Goal: Check status: Check status

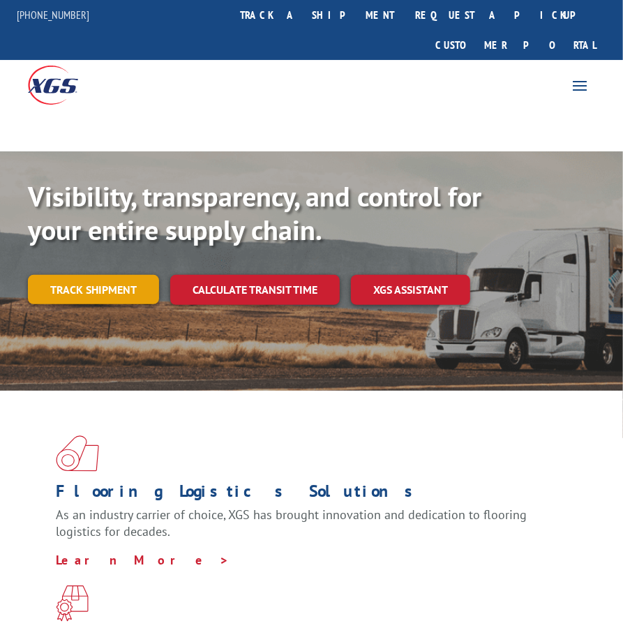
click at [128, 275] on link "Track shipment" at bounding box center [93, 289] width 131 height 29
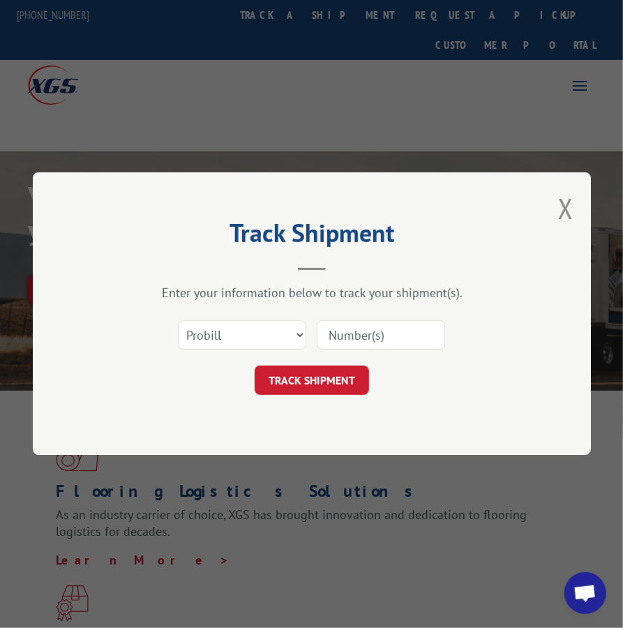
drag, startPoint x: 433, startPoint y: 334, endPoint x: 425, endPoint y: 336, distance: 8.0
click at [432, 334] on input at bounding box center [381, 335] width 128 height 29
type input "1"
type input "17409434"
click button "TRACK SHIPMENT" at bounding box center [312, 380] width 114 height 29
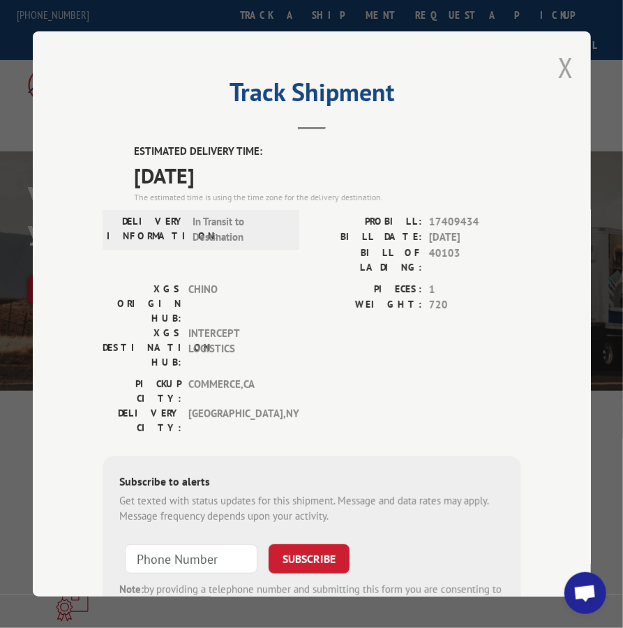
click at [558, 52] on button "Close modal" at bounding box center [565, 67] width 15 height 37
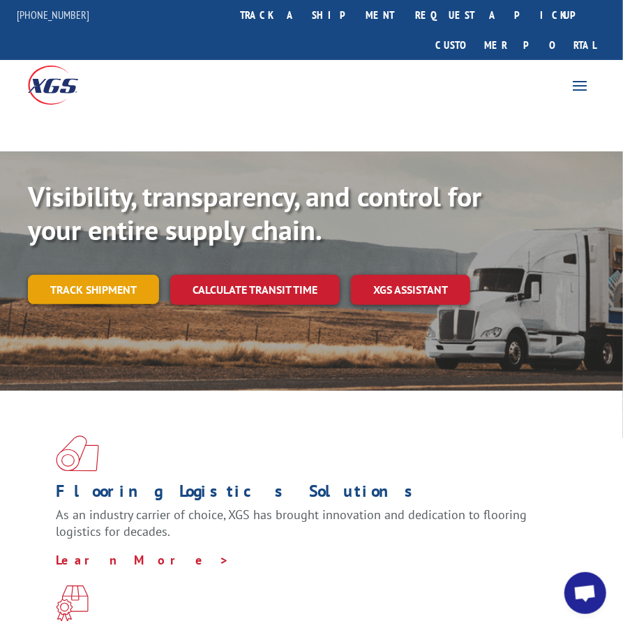
click at [142, 275] on link "Track shipment" at bounding box center [93, 289] width 131 height 29
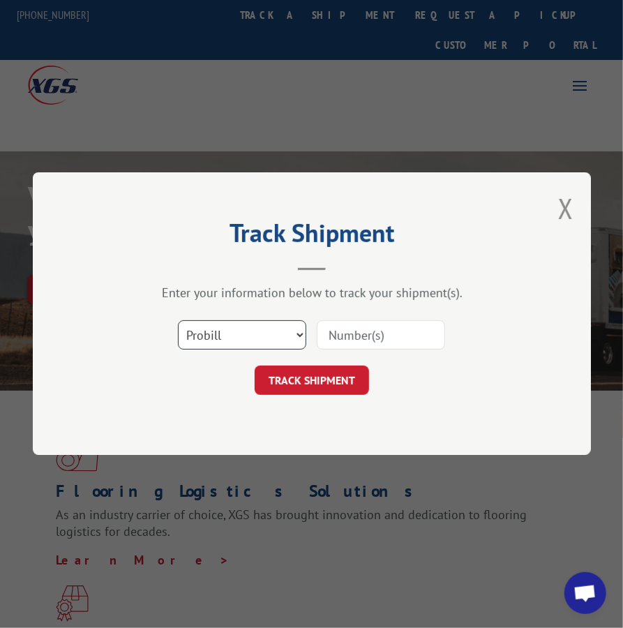
click at [200, 336] on select "Select category... Probill BOL PO" at bounding box center [242, 335] width 128 height 29
select select "bol"
click at [178, 321] on select "Select category... Probill BOL PO" at bounding box center [242, 335] width 128 height 29
click at [346, 324] on input at bounding box center [381, 335] width 128 height 29
click at [349, 329] on input at bounding box center [381, 335] width 128 height 29
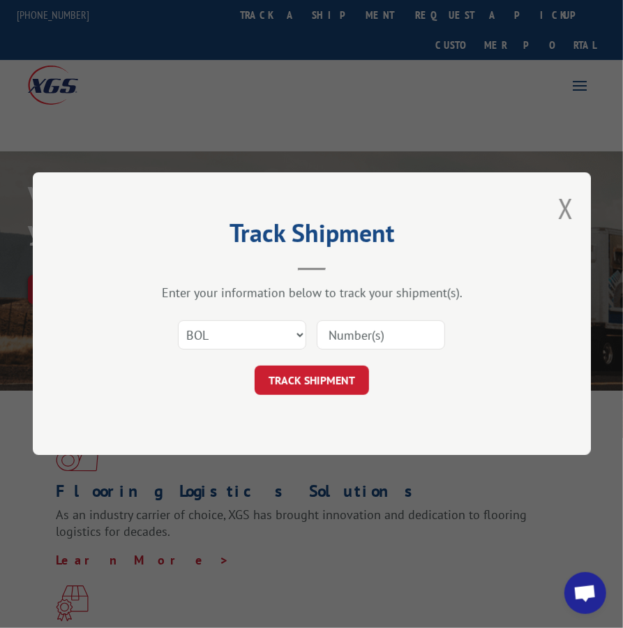
click at [349, 329] on input at bounding box center [381, 335] width 128 height 29
type input "8"
type input "814945"
click button "TRACK SHIPMENT" at bounding box center [312, 380] width 114 height 29
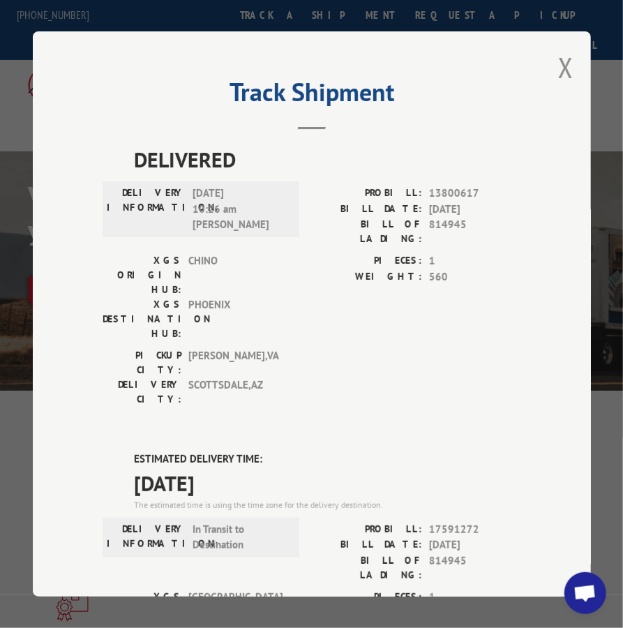
click at [551, 65] on div "Track Shipment DELIVERED DELIVERY INFORMATION: [DATE] 10:26 am [PERSON_NAME] PR…" at bounding box center [312, 313] width 558 height 565
click at [558, 50] on button "Close modal" at bounding box center [565, 67] width 15 height 37
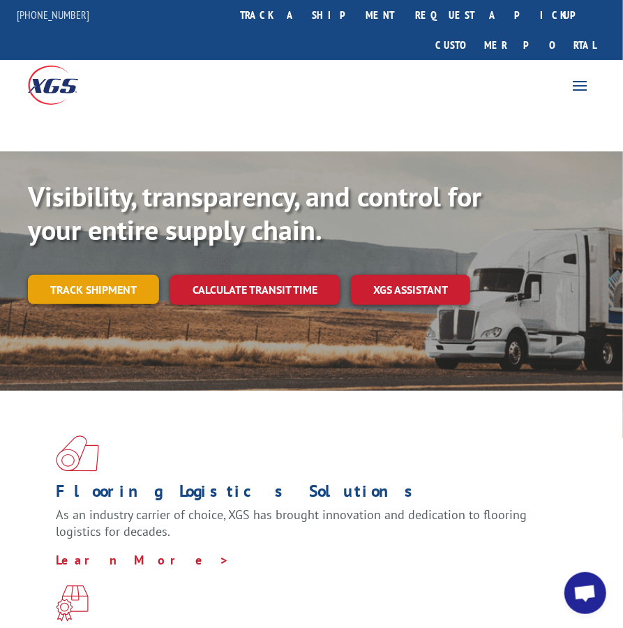
click at [102, 275] on link "Track shipment" at bounding box center [93, 289] width 131 height 29
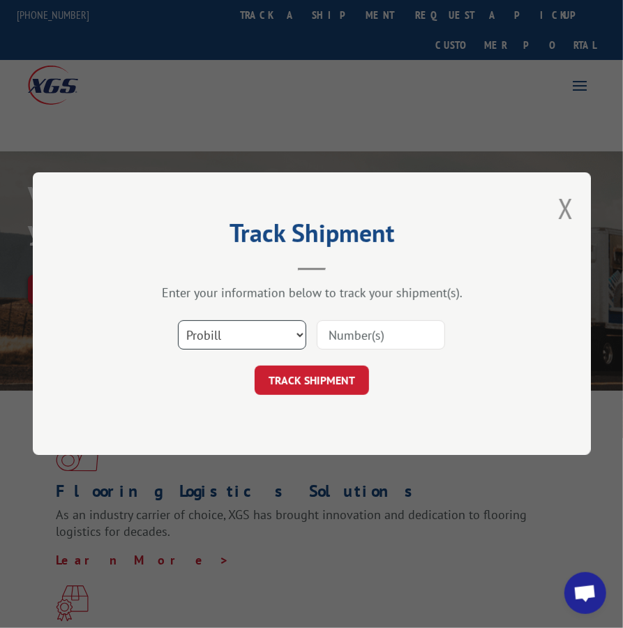
click at [237, 345] on select "Select category... Probill BOL PO" at bounding box center [242, 335] width 128 height 29
select select "bol"
click at [178, 321] on select "Select category... Probill BOL PO" at bounding box center [242, 335] width 128 height 29
click at [335, 348] on input at bounding box center [381, 335] width 128 height 29
type input "362461"
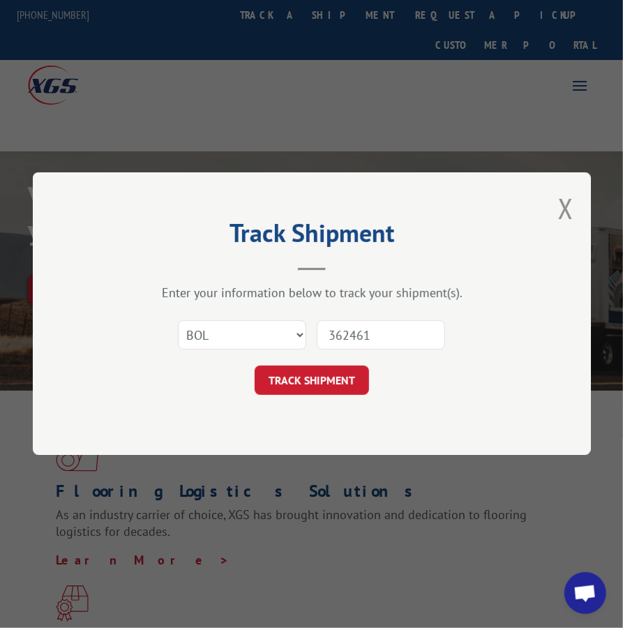
click button "TRACK SHIPMENT" at bounding box center [312, 380] width 114 height 29
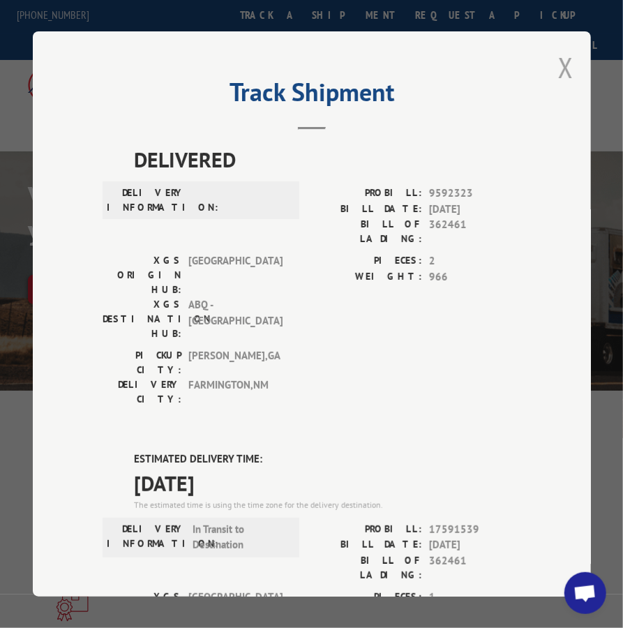
click at [565, 55] on button "Close modal" at bounding box center [565, 67] width 15 height 37
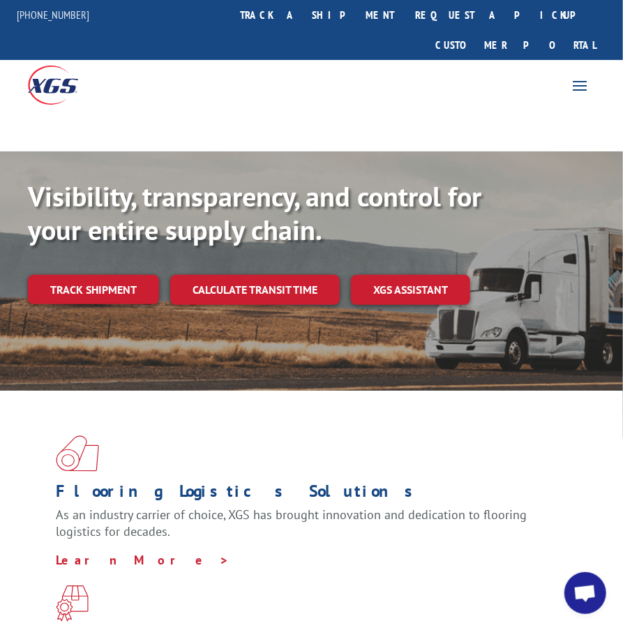
drag, startPoint x: 110, startPoint y: 265, endPoint x: 114, endPoint y: 277, distance: 12.6
click at [109, 275] on link "Track shipment" at bounding box center [93, 289] width 131 height 29
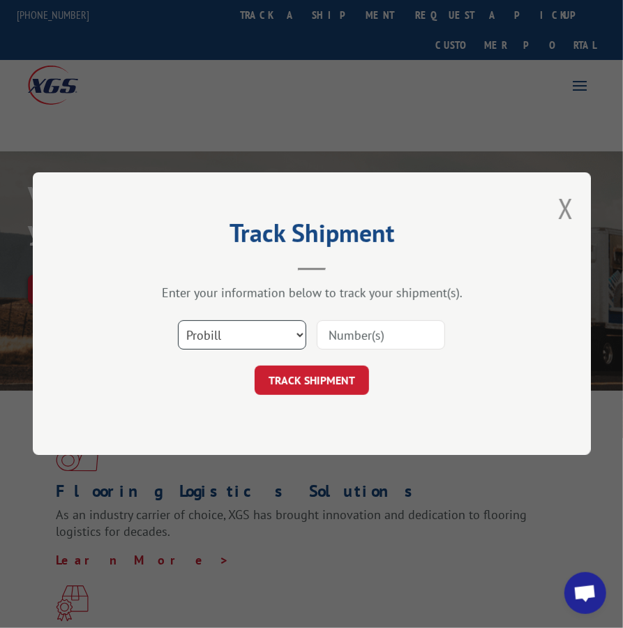
click at [227, 332] on select "Select category... Probill BOL PO" at bounding box center [242, 335] width 128 height 29
select select "bol"
click at [178, 321] on select "Select category... Probill BOL PO" at bounding box center [242, 335] width 128 height 29
click at [362, 341] on input at bounding box center [381, 335] width 128 height 29
type input "0500081"
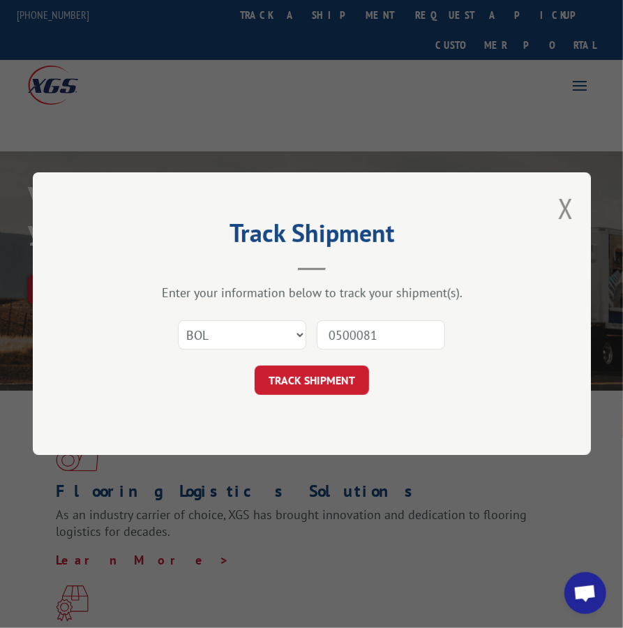
click button "TRACK SHIPMENT" at bounding box center [312, 380] width 114 height 29
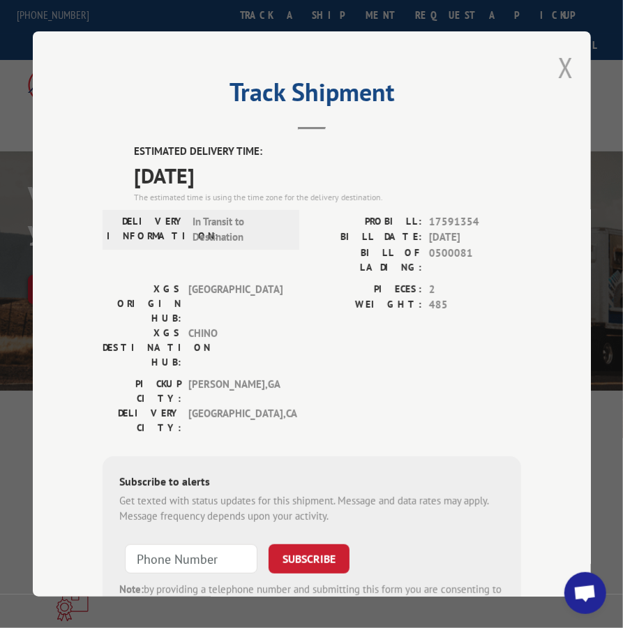
click at [558, 49] on button "Close modal" at bounding box center [565, 67] width 15 height 37
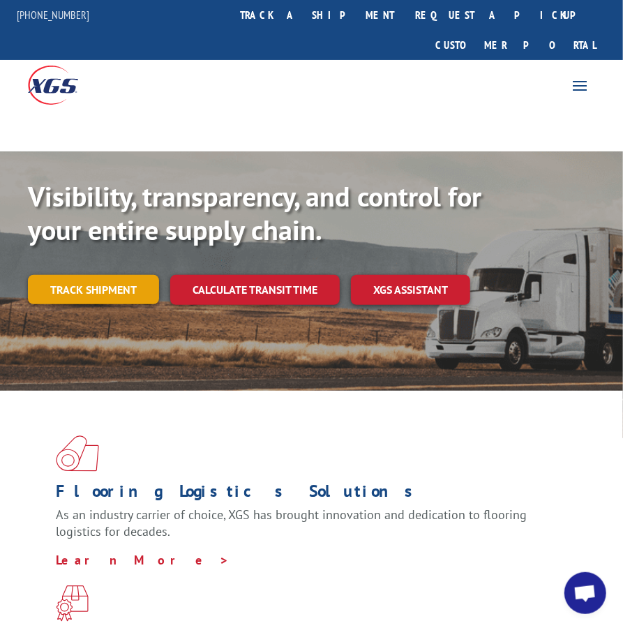
click at [117, 275] on link "Track shipment" at bounding box center [93, 289] width 131 height 29
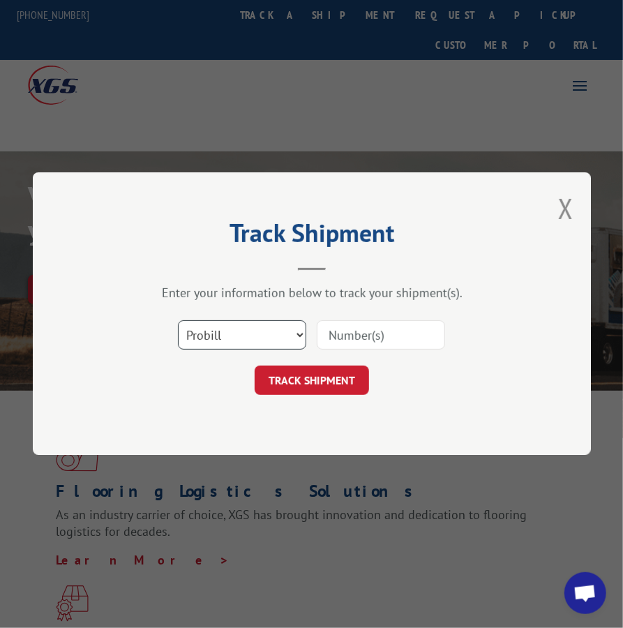
click at [211, 329] on select "Select category... Probill BOL PO" at bounding box center [242, 335] width 128 height 29
select select "bol"
click at [178, 321] on select "Select category... Probill BOL PO" at bounding box center [242, 335] width 128 height 29
click at [366, 353] on div "Select category... Probill BOL PO" at bounding box center [312, 336] width 419 height 46
click at [371, 344] on input at bounding box center [381, 335] width 128 height 29
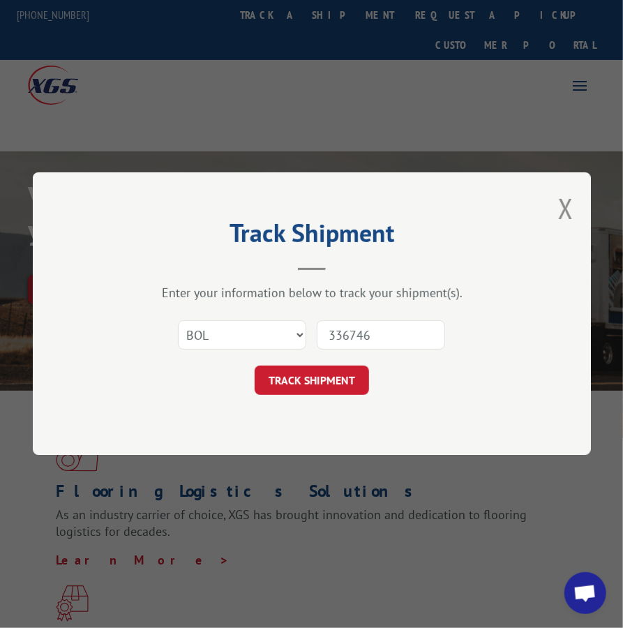
type input "3367468"
click button "TRACK SHIPMENT" at bounding box center [312, 380] width 114 height 29
